Goal: Task Accomplishment & Management: Manage account settings

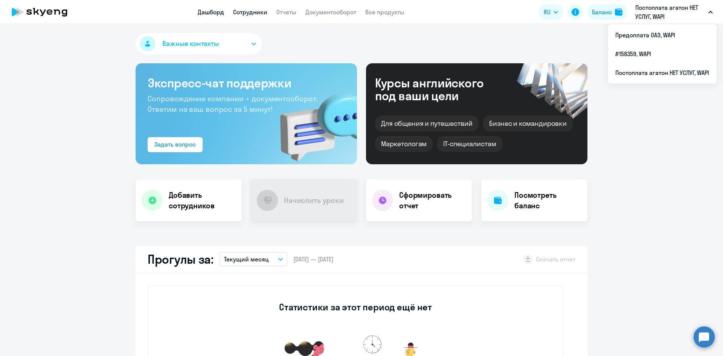
click at [259, 13] on link "Сотрудники" at bounding box center [250, 12] width 34 height 8
select select "30"
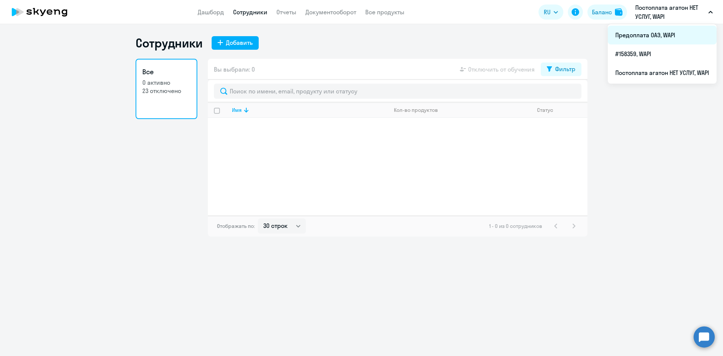
click at [646, 32] on li "Предоплата ОАЭ, WAPI" at bounding box center [662, 35] width 109 height 19
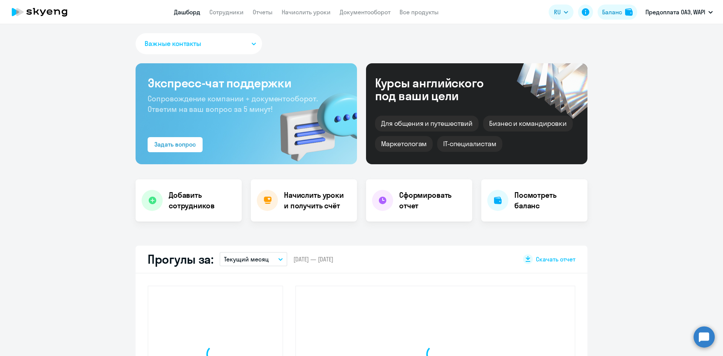
select select "30"
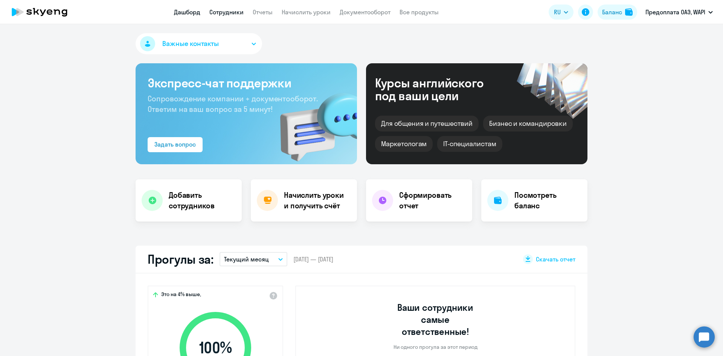
click at [224, 8] on link "Сотрудники" at bounding box center [226, 12] width 34 height 8
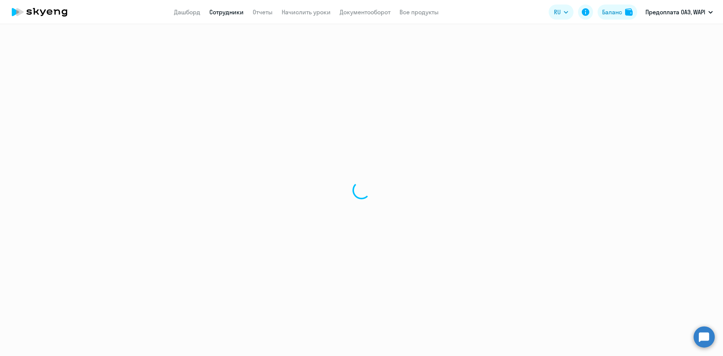
select select "30"
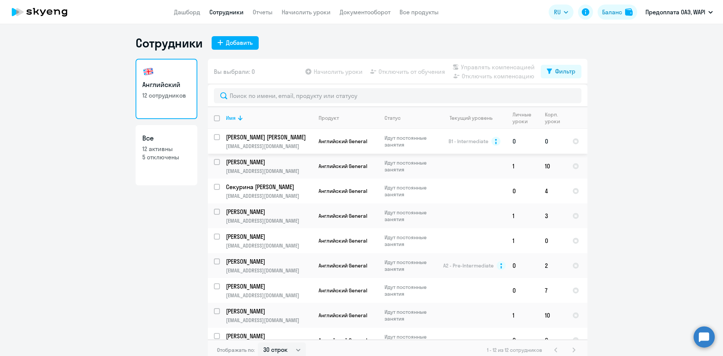
click at [277, 141] on p "[PERSON_NAME] [PERSON_NAME]" at bounding box center [268, 137] width 85 height 8
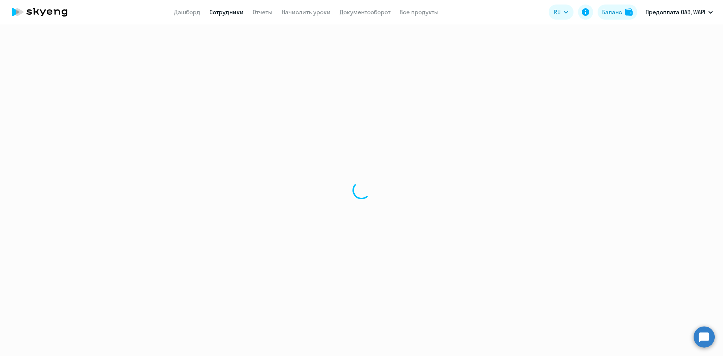
select select "english"
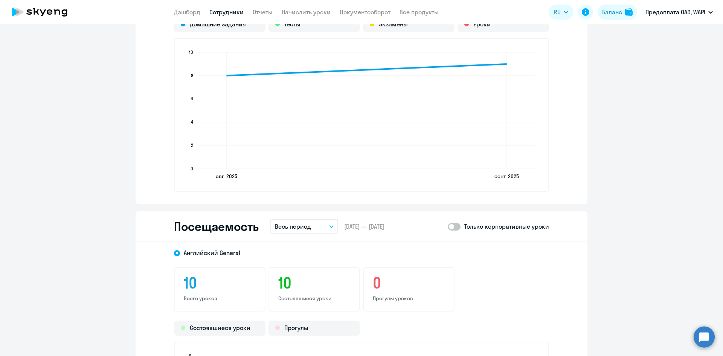
scroll to position [565, 0]
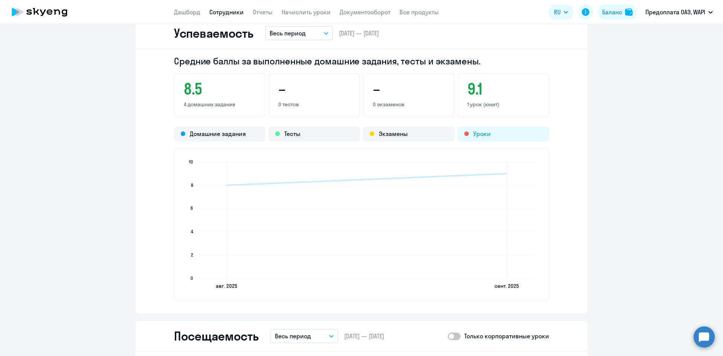
click at [477, 134] on div "Уроки" at bounding box center [504, 134] width 92 height 15
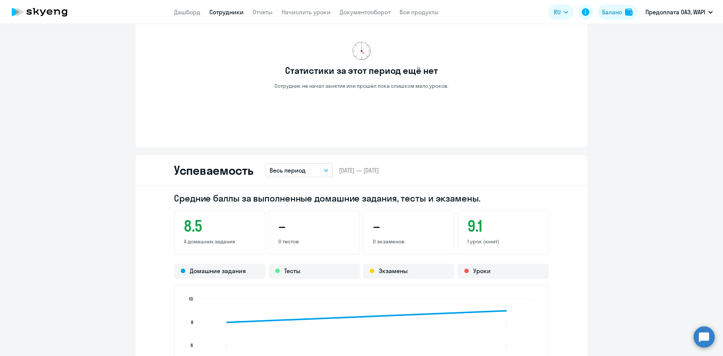
scroll to position [527, 0]
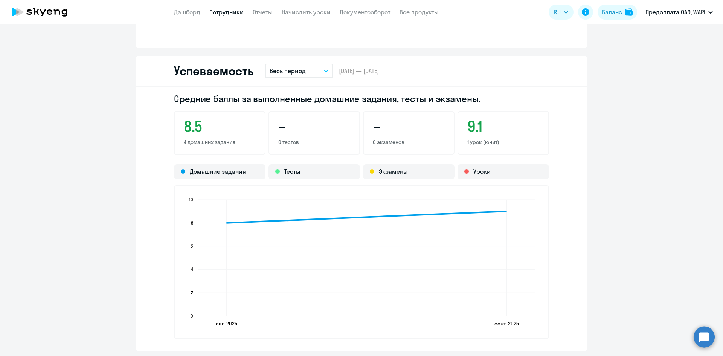
click at [307, 69] on button "Весь период" at bounding box center [299, 71] width 68 height 14
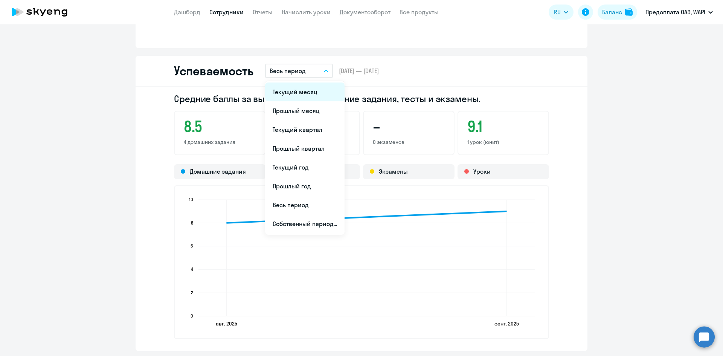
click at [287, 87] on li "Текущий месяц" at bounding box center [304, 92] width 79 height 19
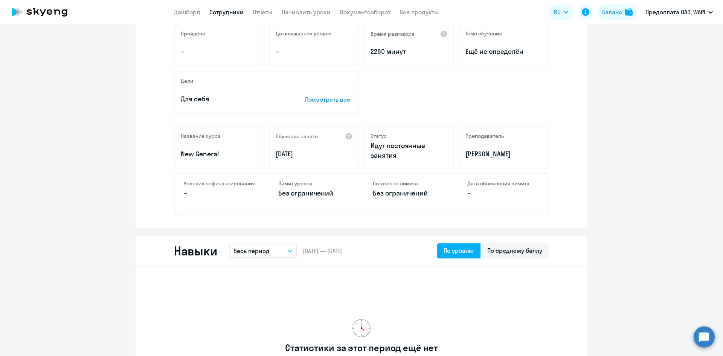
scroll to position [0, 0]
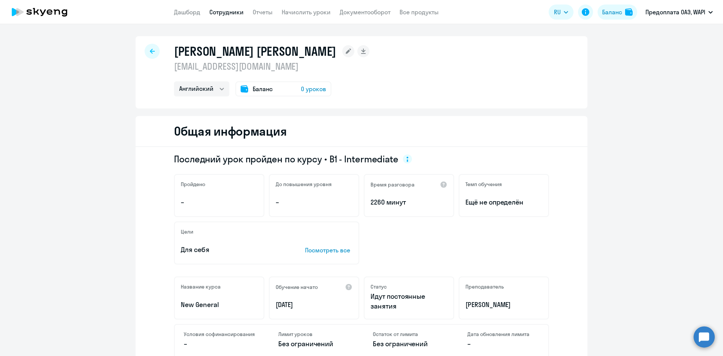
click at [309, 90] on span "0 уроков" at bounding box center [313, 88] width 25 height 9
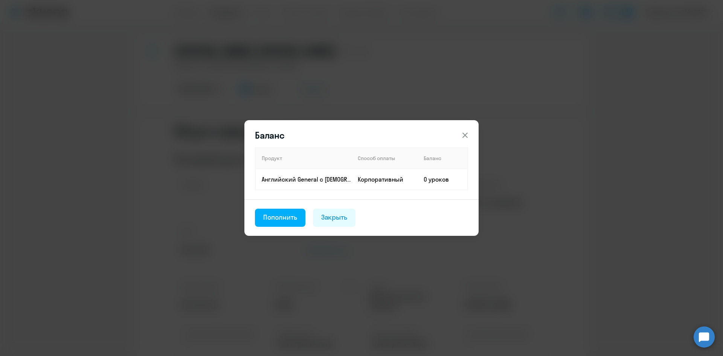
click at [466, 135] on icon at bounding box center [465, 135] width 5 height 5
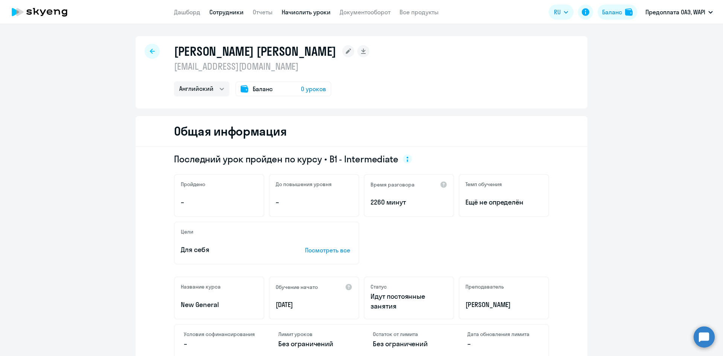
click at [282, 14] on link "Начислить уроки" at bounding box center [306, 12] width 49 height 8
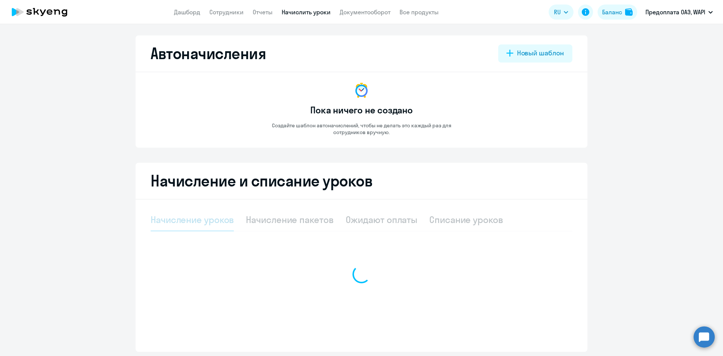
select select "10"
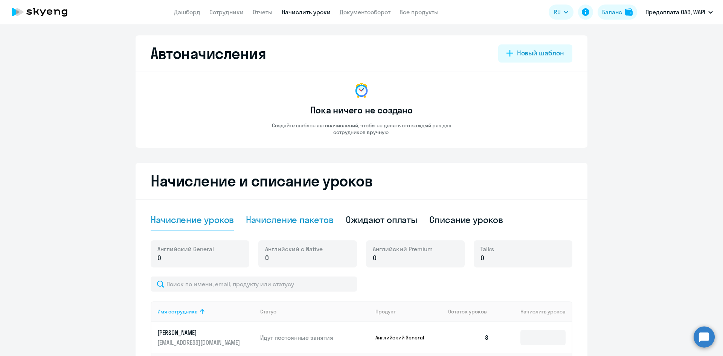
click at [309, 218] on div "Начисление пакетов" at bounding box center [289, 220] width 87 height 12
select select "10"
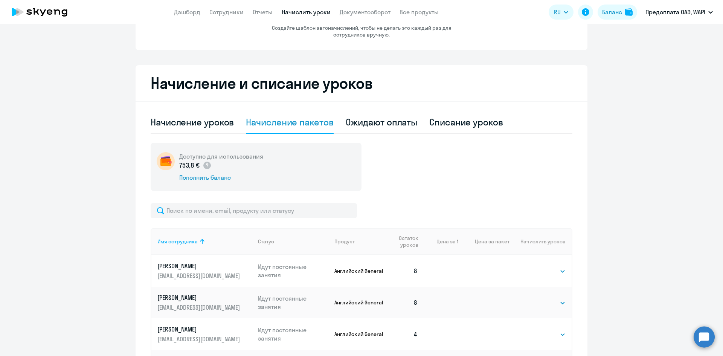
scroll to position [113, 0]
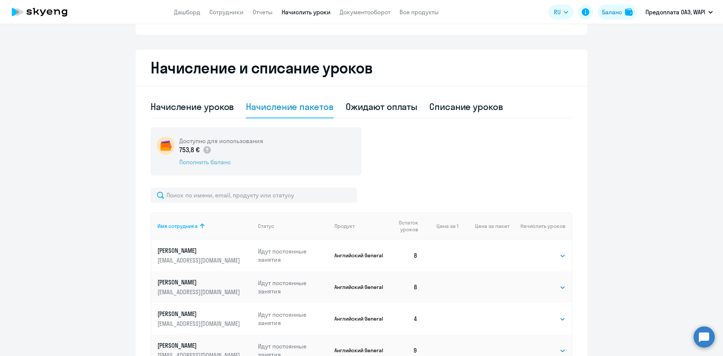
click at [199, 160] on div "Пополнить баланс" at bounding box center [221, 162] width 84 height 8
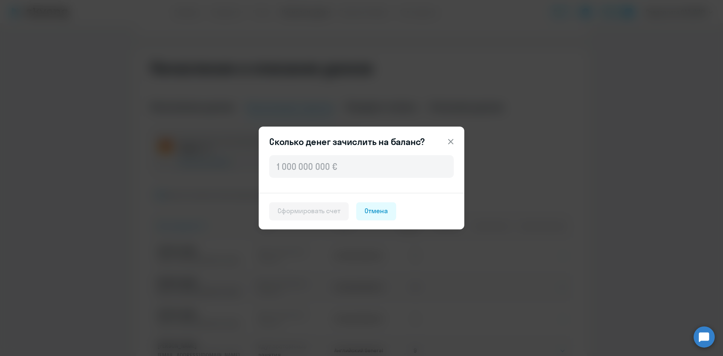
drag, startPoint x: 454, startPoint y: 139, endPoint x: 449, endPoint y: 141, distance: 5.1
click at [453, 139] on icon at bounding box center [450, 141] width 9 height 9
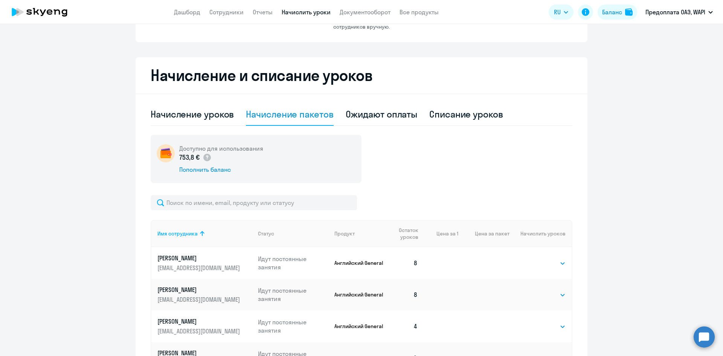
scroll to position [75, 0]
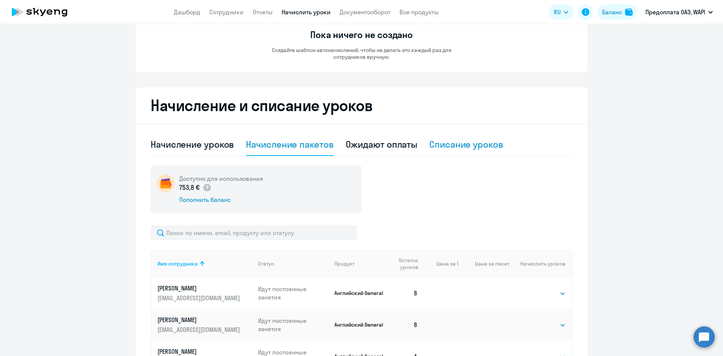
click at [466, 147] on div "Списание уроков" at bounding box center [466, 144] width 74 height 12
select select "10"
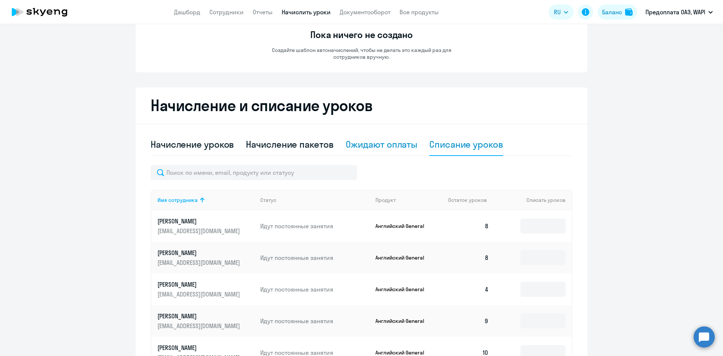
click at [388, 143] on div "Ожидают оплаты" at bounding box center [382, 144] width 72 height 12
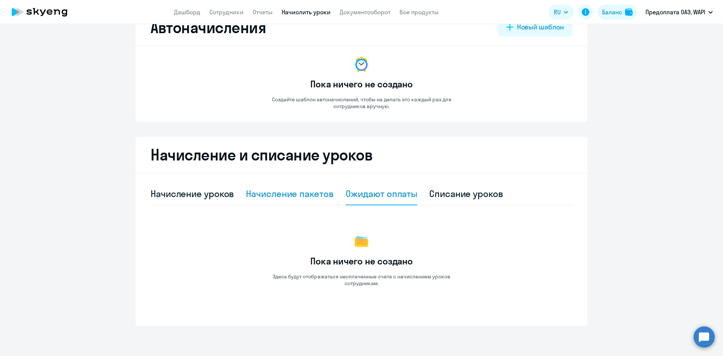
click at [292, 192] on div "Начисление пакетов" at bounding box center [289, 194] width 87 height 12
select select "10"
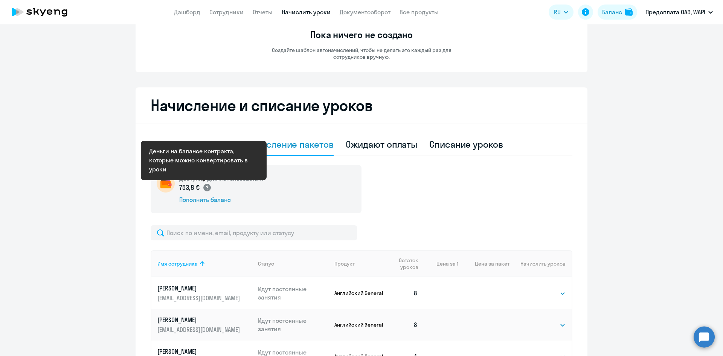
click at [206, 187] on circle at bounding box center [207, 188] width 8 height 8
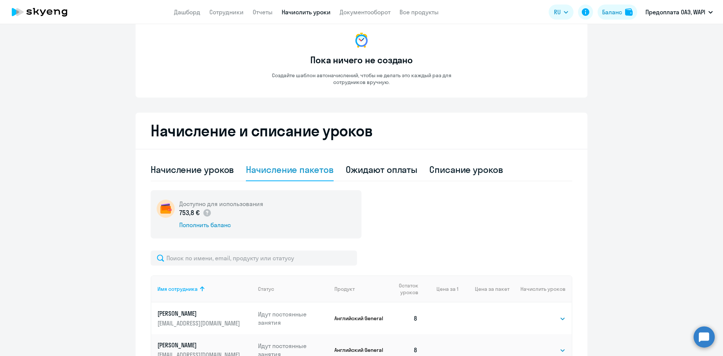
scroll to position [0, 0]
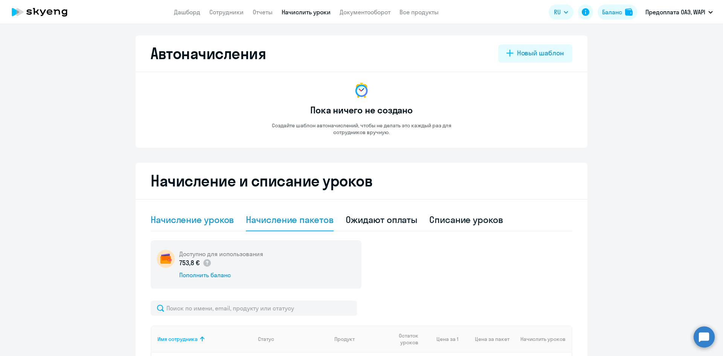
click at [158, 225] on div "Начисление уроков" at bounding box center [192, 220] width 83 height 12
select select "10"
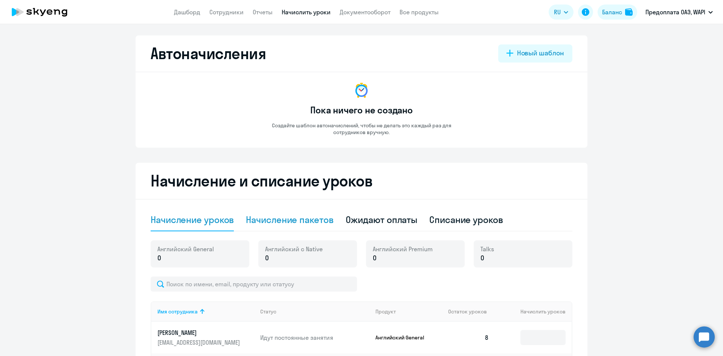
click at [258, 215] on div "Начисление пакетов" at bounding box center [289, 220] width 87 height 12
select select "10"
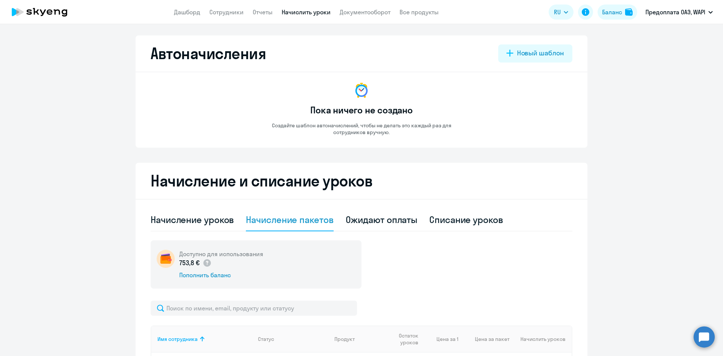
click at [170, 257] on img at bounding box center [166, 259] width 18 height 18
click at [184, 262] on p "753,8 €" at bounding box center [195, 263] width 32 height 10
click at [352, 13] on link "Документооборот" at bounding box center [365, 12] width 51 height 8
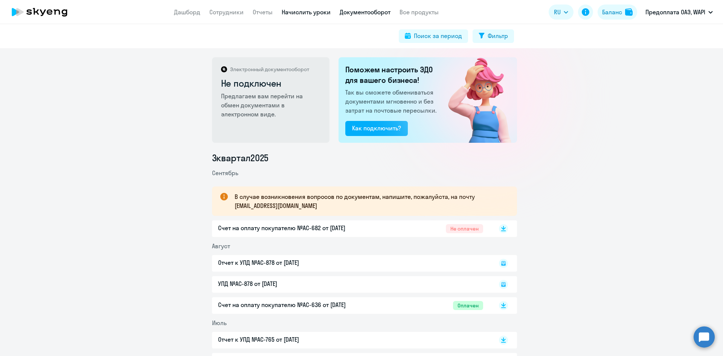
click at [315, 12] on link "Начислить уроки" at bounding box center [306, 12] width 49 height 8
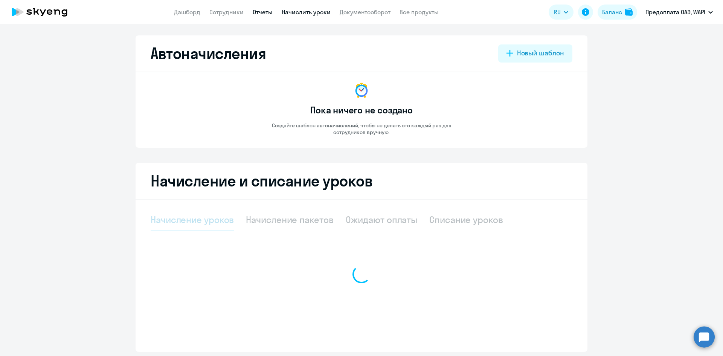
select select "10"
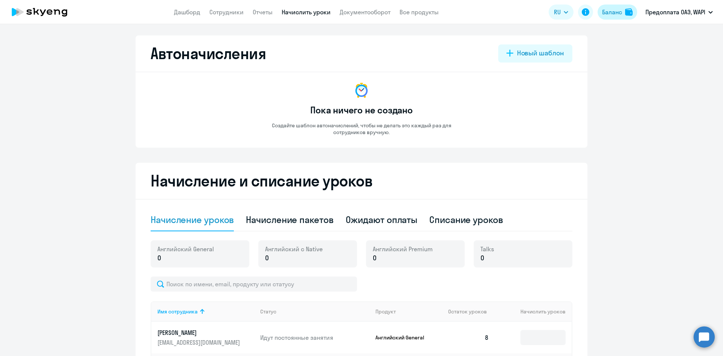
click at [618, 8] on div "Баланс" at bounding box center [612, 12] width 20 height 9
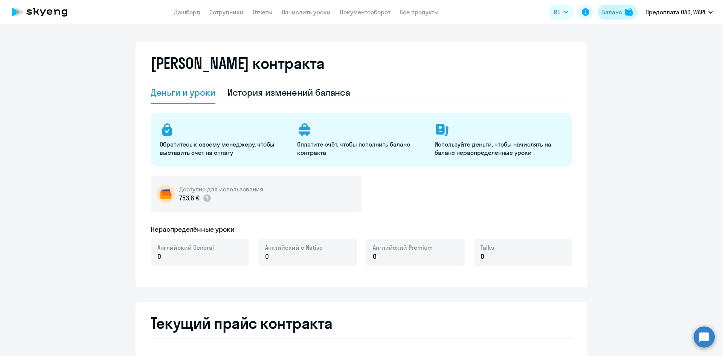
select select "english_adult_not_native_speaker"
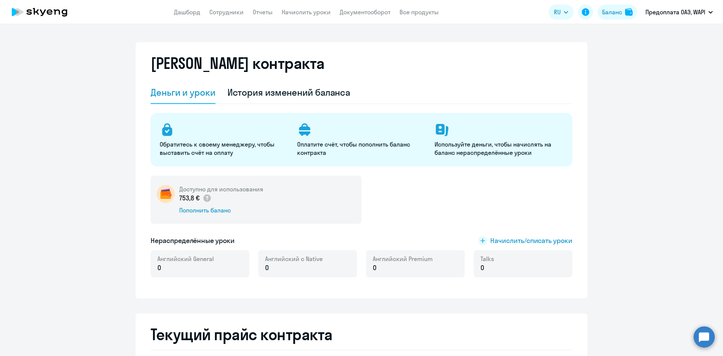
click at [171, 267] on p "0" at bounding box center [185, 268] width 57 height 10
click at [160, 267] on p "0" at bounding box center [185, 268] width 57 height 10
click at [159, 267] on p "0" at bounding box center [185, 268] width 57 height 10
click at [341, 212] on div "Доступно для использования 753,8 € Пополнить баланс" at bounding box center [256, 200] width 211 height 48
click at [511, 243] on span "Начислить/списать уроки" at bounding box center [531, 241] width 82 height 10
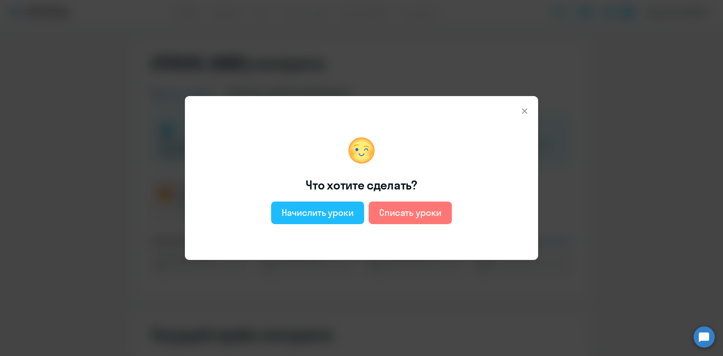
click at [314, 211] on div "Начислить уроки" at bounding box center [318, 212] width 72 height 12
select select "english_adult_not_native_speaker"
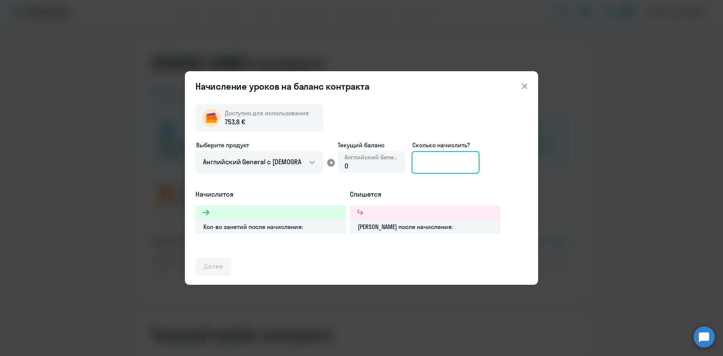
click at [432, 159] on input at bounding box center [446, 162] width 68 height 23
type input "20"
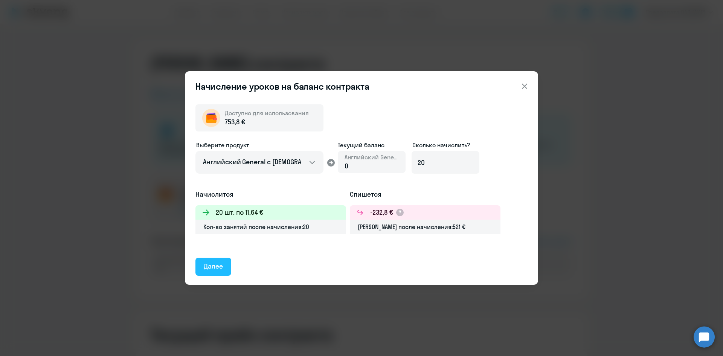
click at [216, 264] on div "Далее" at bounding box center [213, 266] width 19 height 10
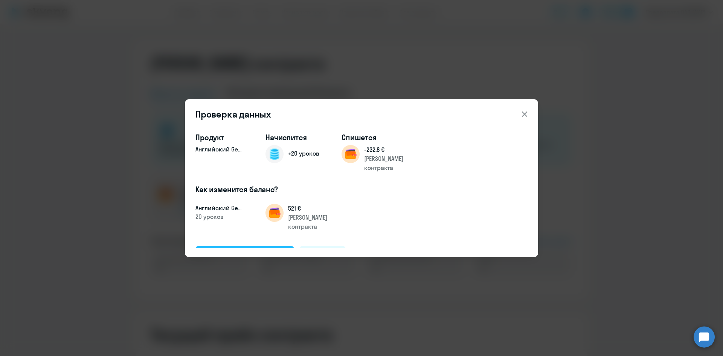
click at [251, 250] on div "Подтвердить и начислить" at bounding box center [245, 255] width 82 height 10
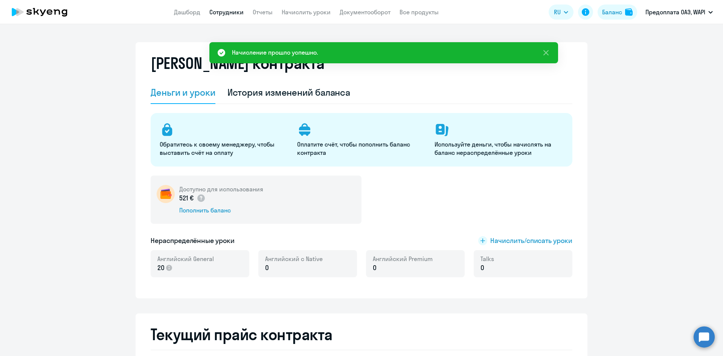
click at [225, 9] on link "Сотрудники" at bounding box center [226, 12] width 34 height 8
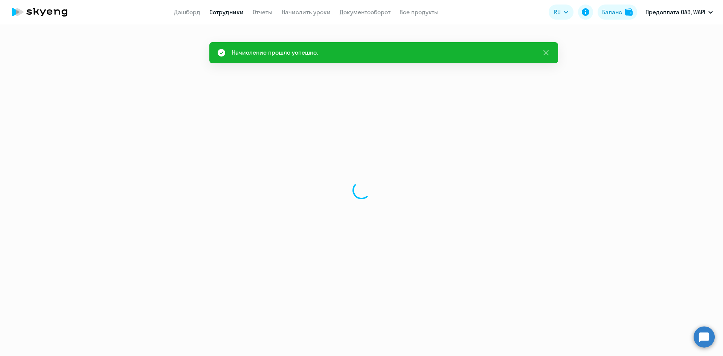
select select "30"
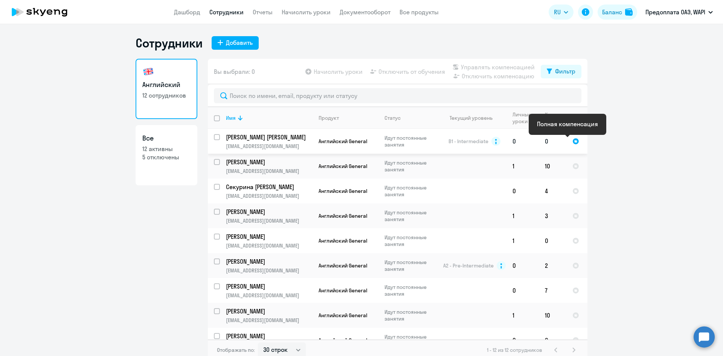
click at [573, 140] on div at bounding box center [576, 141] width 7 height 7
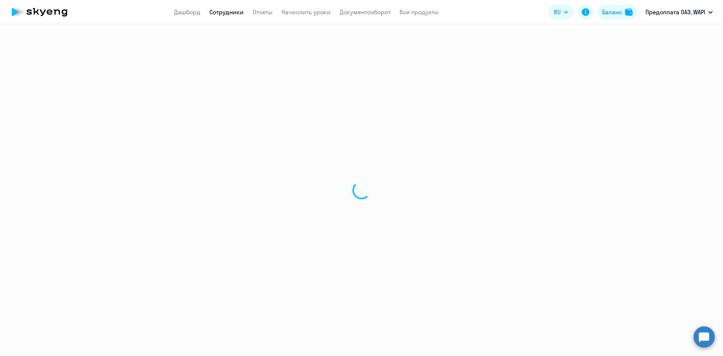
select select "english"
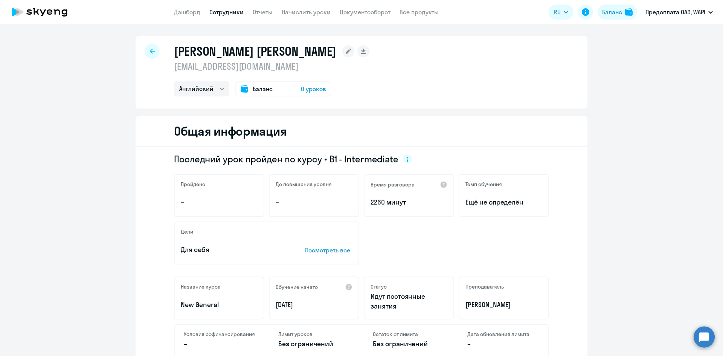
select select "30"
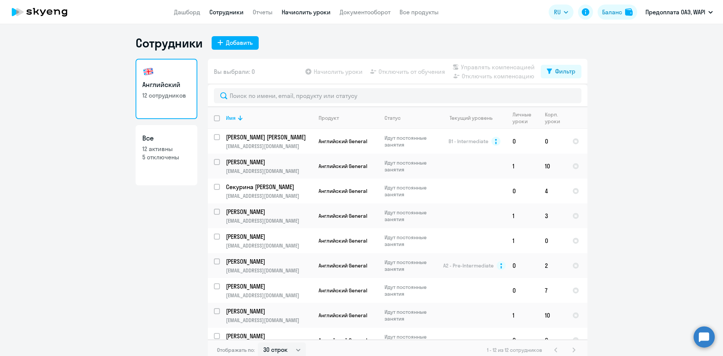
click at [302, 13] on link "Начислить уроки" at bounding box center [306, 12] width 49 height 8
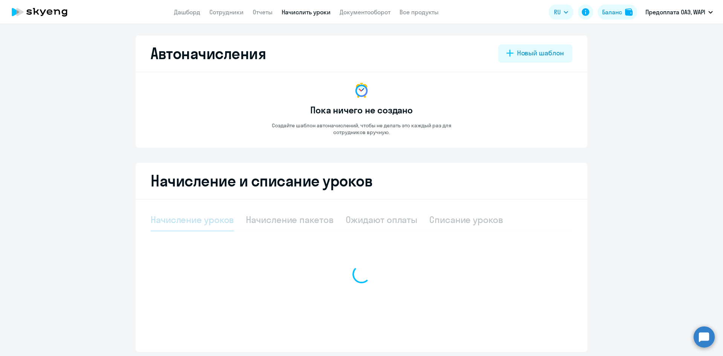
select select "10"
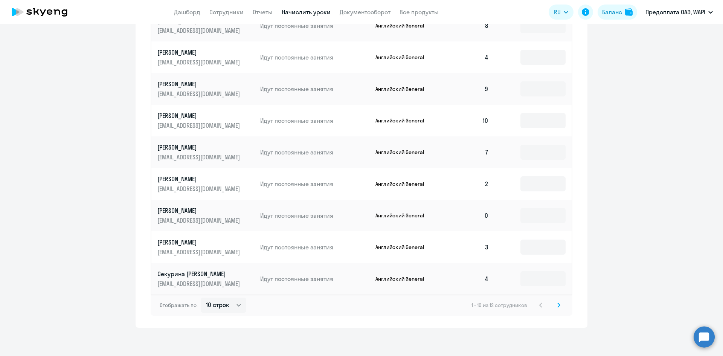
scroll to position [345, 0]
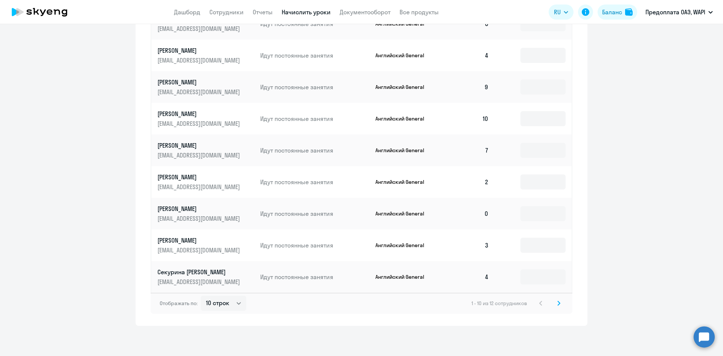
click at [558, 303] on svg-icon at bounding box center [559, 303] width 9 height 9
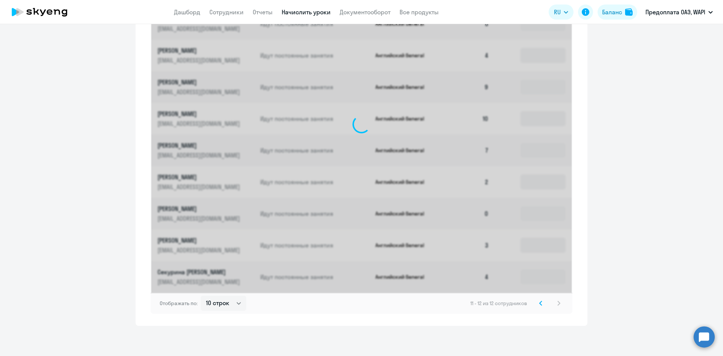
scroll to position [122, 0]
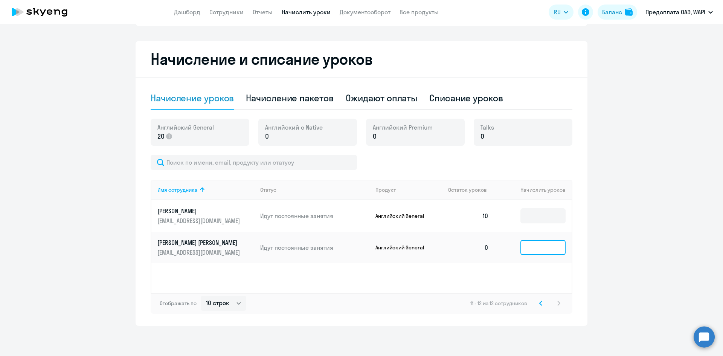
click at [546, 249] on input at bounding box center [543, 247] width 45 height 15
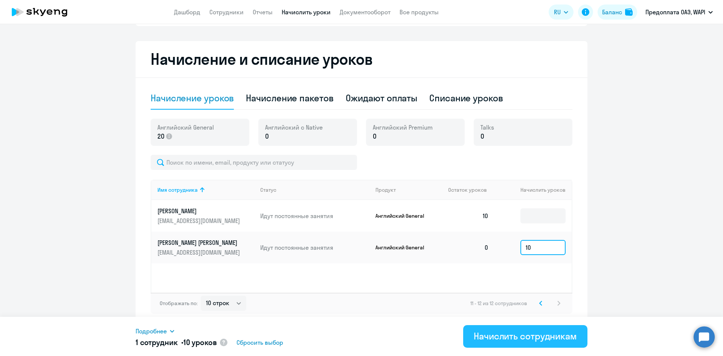
type input "10"
click at [505, 335] on div "Начислить сотрудникам" at bounding box center [525, 336] width 103 height 12
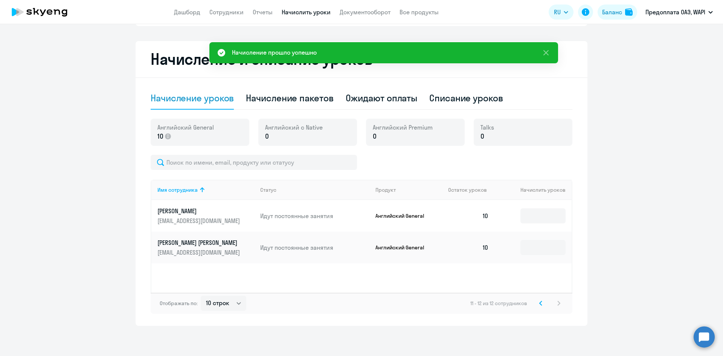
click at [536, 302] on svg-icon at bounding box center [540, 303] width 9 height 9
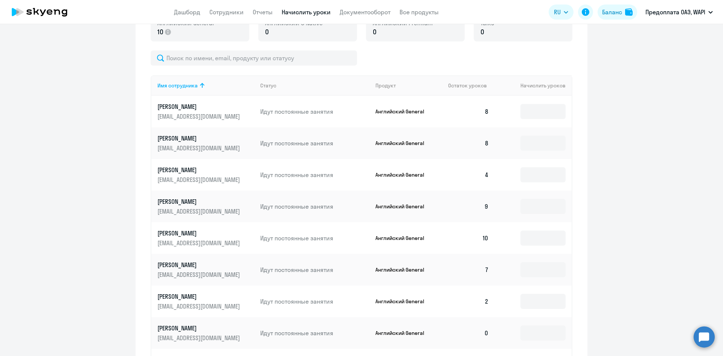
scroll to position [235, 0]
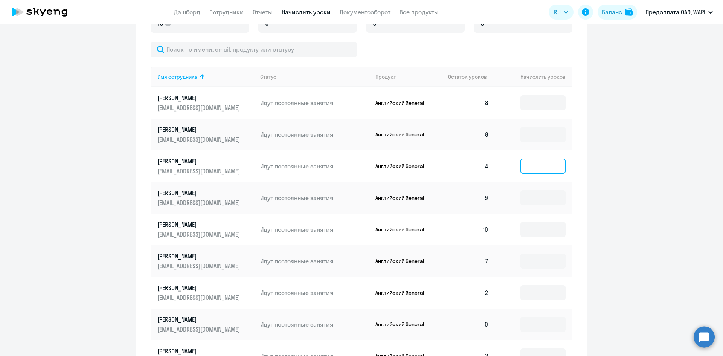
click at [528, 166] on input at bounding box center [543, 166] width 45 height 15
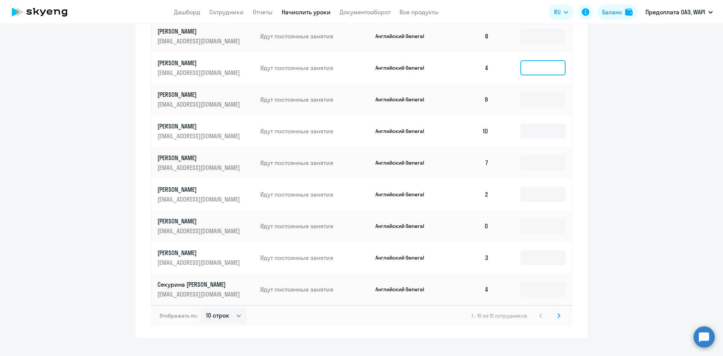
scroll to position [345, 0]
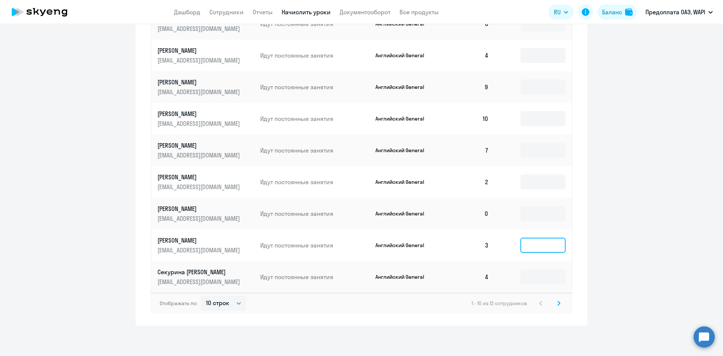
click at [531, 245] on input at bounding box center [543, 245] width 45 height 15
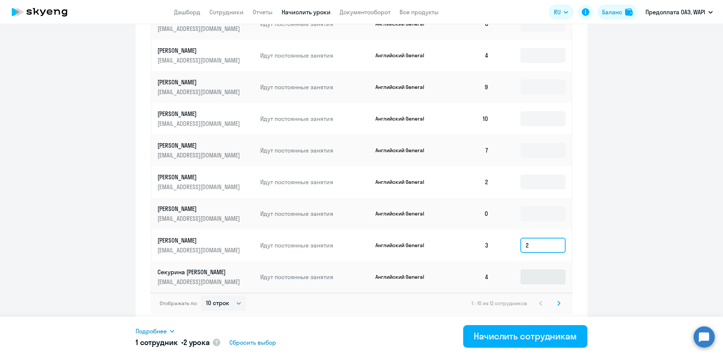
type input "2"
click at [526, 276] on input at bounding box center [543, 276] width 45 height 15
type input "1"
click at [530, 214] on input at bounding box center [543, 213] width 45 height 15
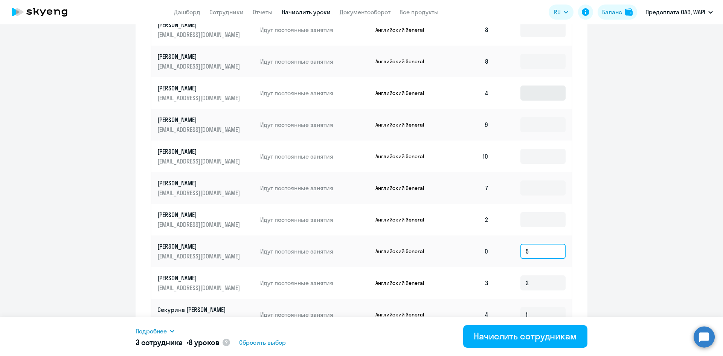
type input "5"
click at [530, 93] on input at bounding box center [543, 93] width 45 height 15
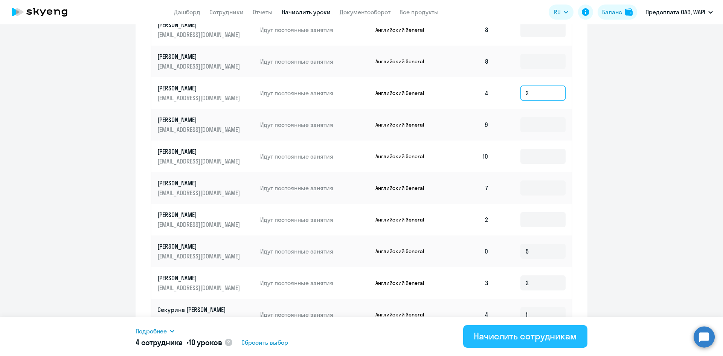
type input "2"
click at [514, 333] on div "Начислить сотрудникам" at bounding box center [525, 336] width 103 height 12
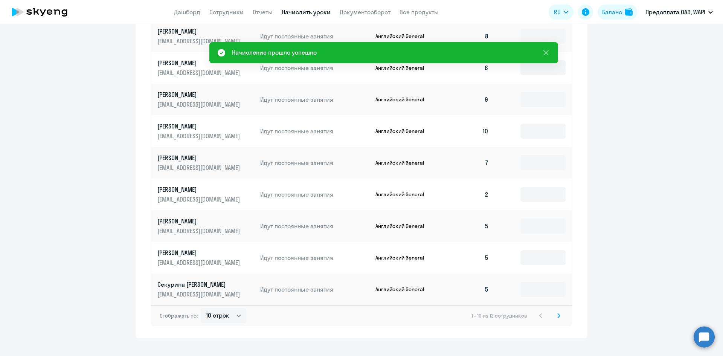
scroll to position [345, 0]
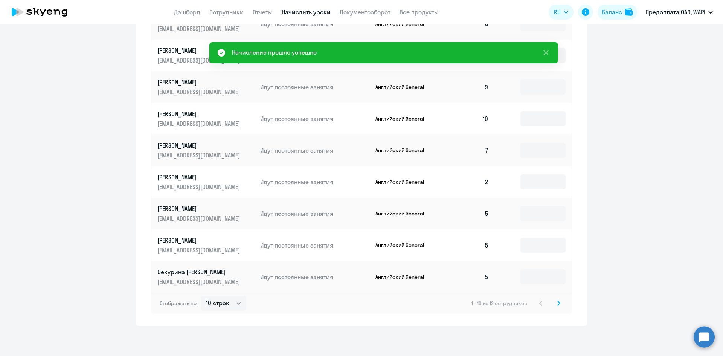
click at [559, 300] on svg-icon at bounding box center [559, 303] width 9 height 9
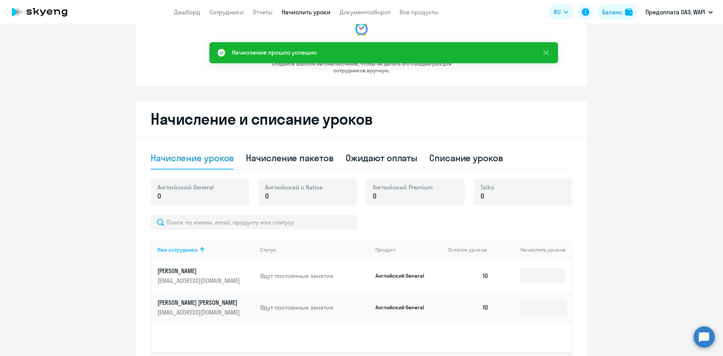
scroll to position [122, 0]
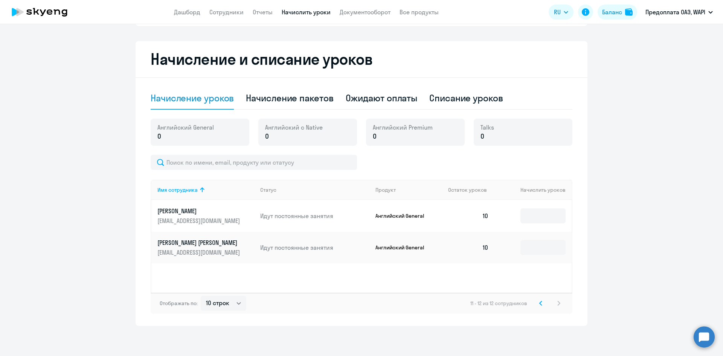
click at [536, 302] on svg-icon at bounding box center [540, 303] width 9 height 9
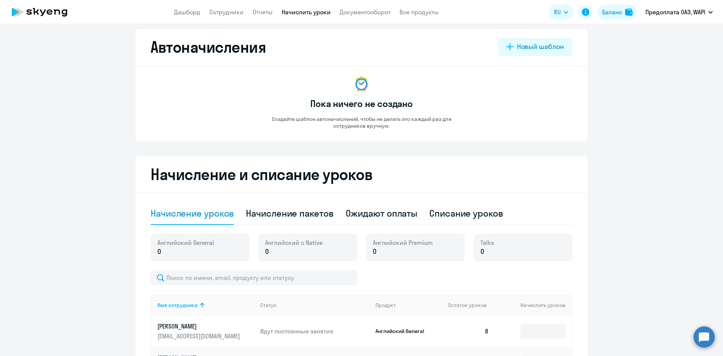
scroll to position [0, 0]
